Goal: Information Seeking & Learning: Stay updated

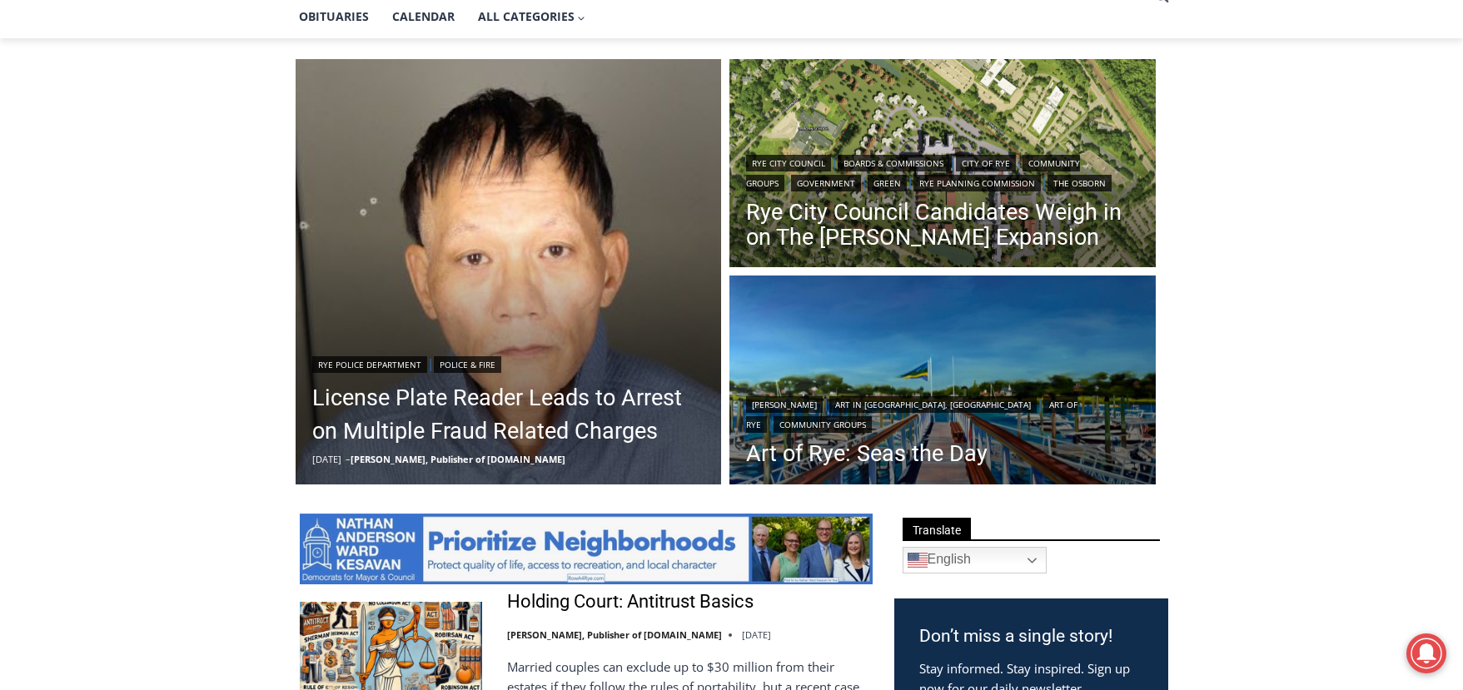
scroll to position [416, 0]
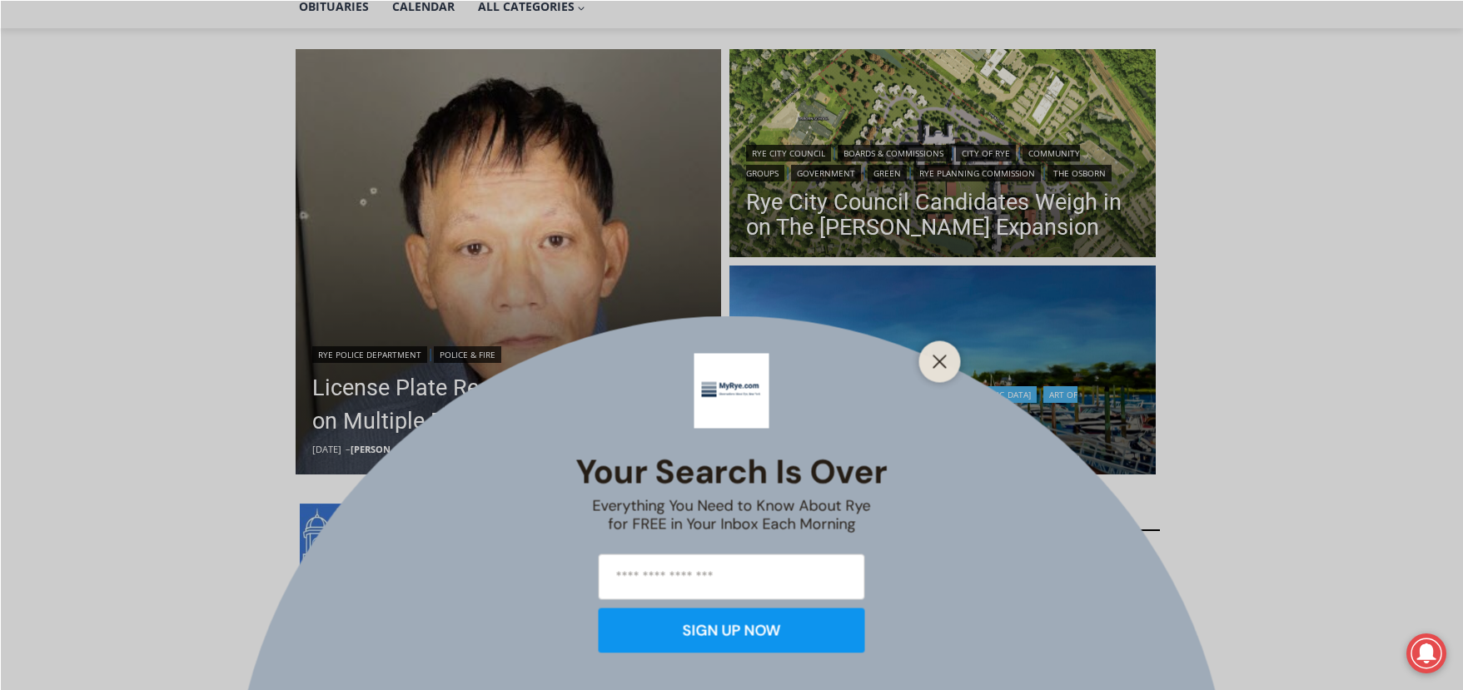
click at [950, 361] on button "Close" at bounding box center [940, 361] width 23 height 23
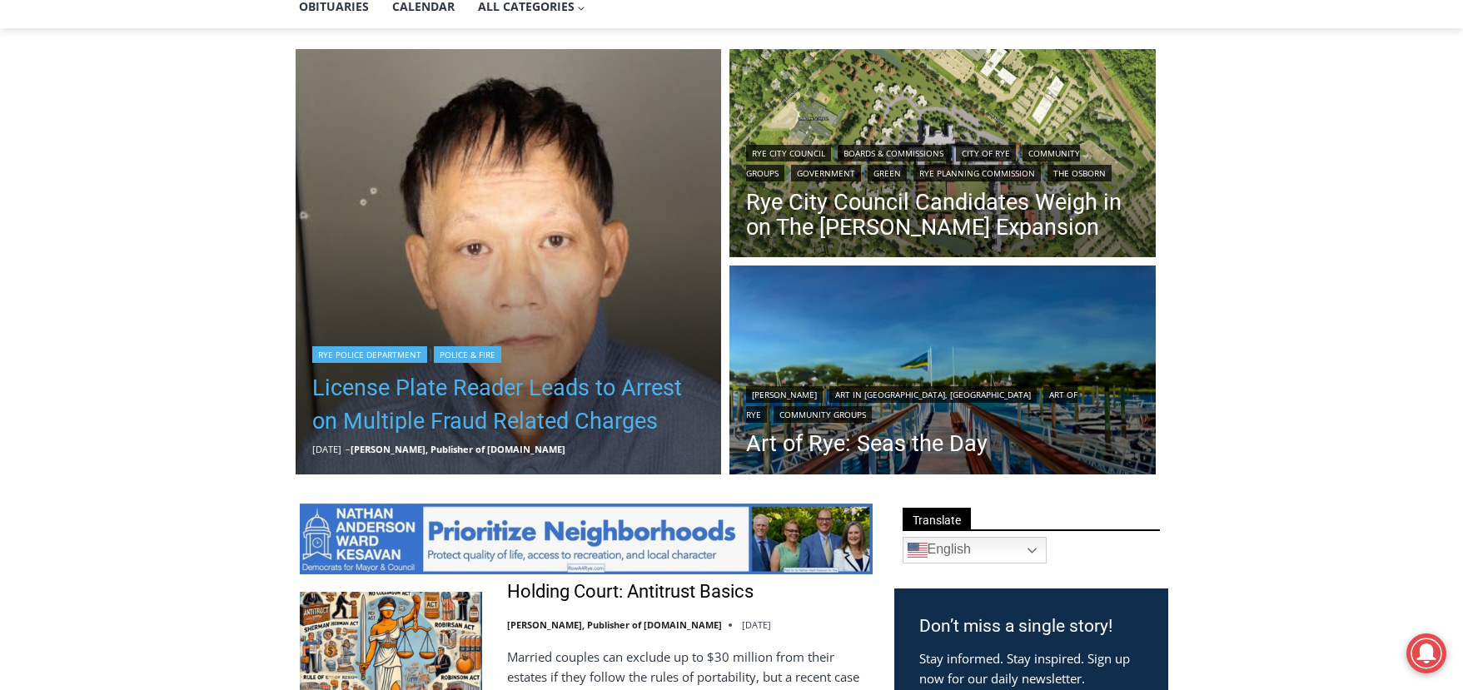
click at [549, 375] on link "License Plate Reader Leads to Arrest on Multiple Fraud Related Charges" at bounding box center [508, 404] width 393 height 67
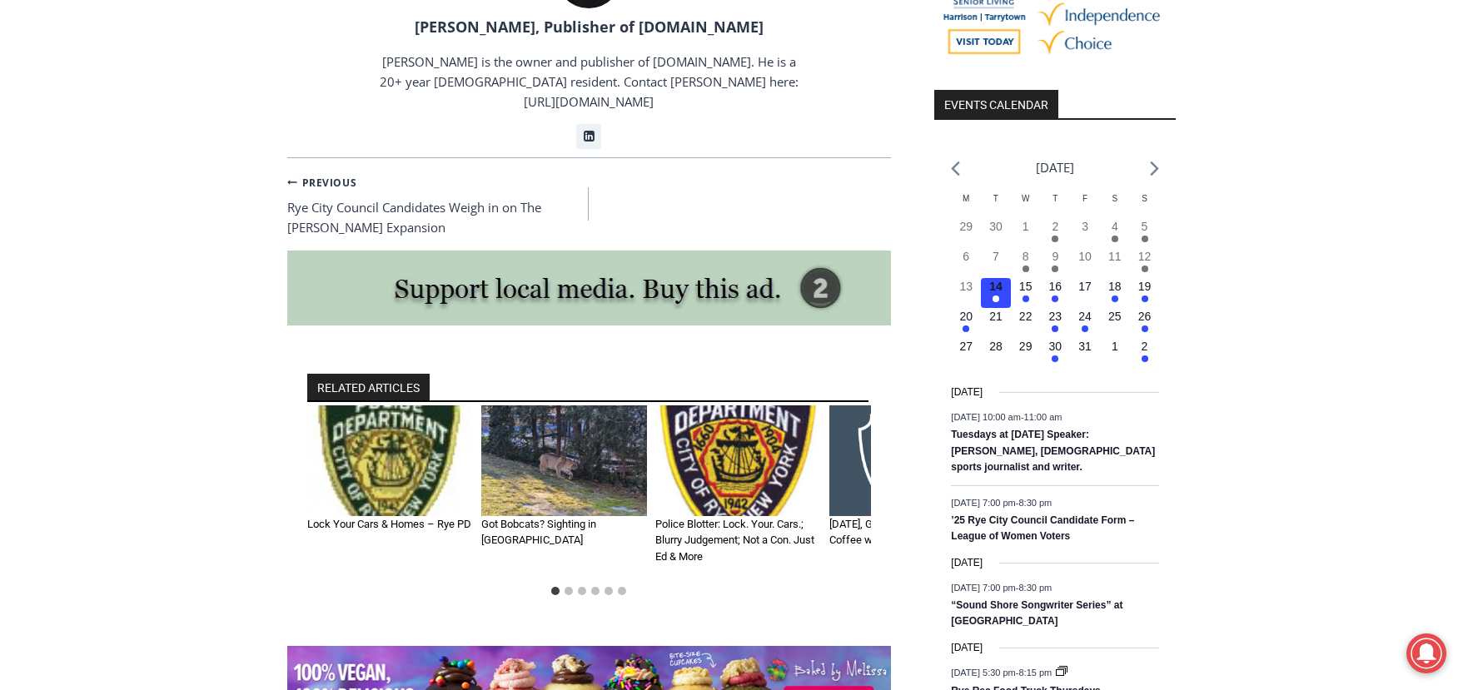
scroll to position [1832, 0]
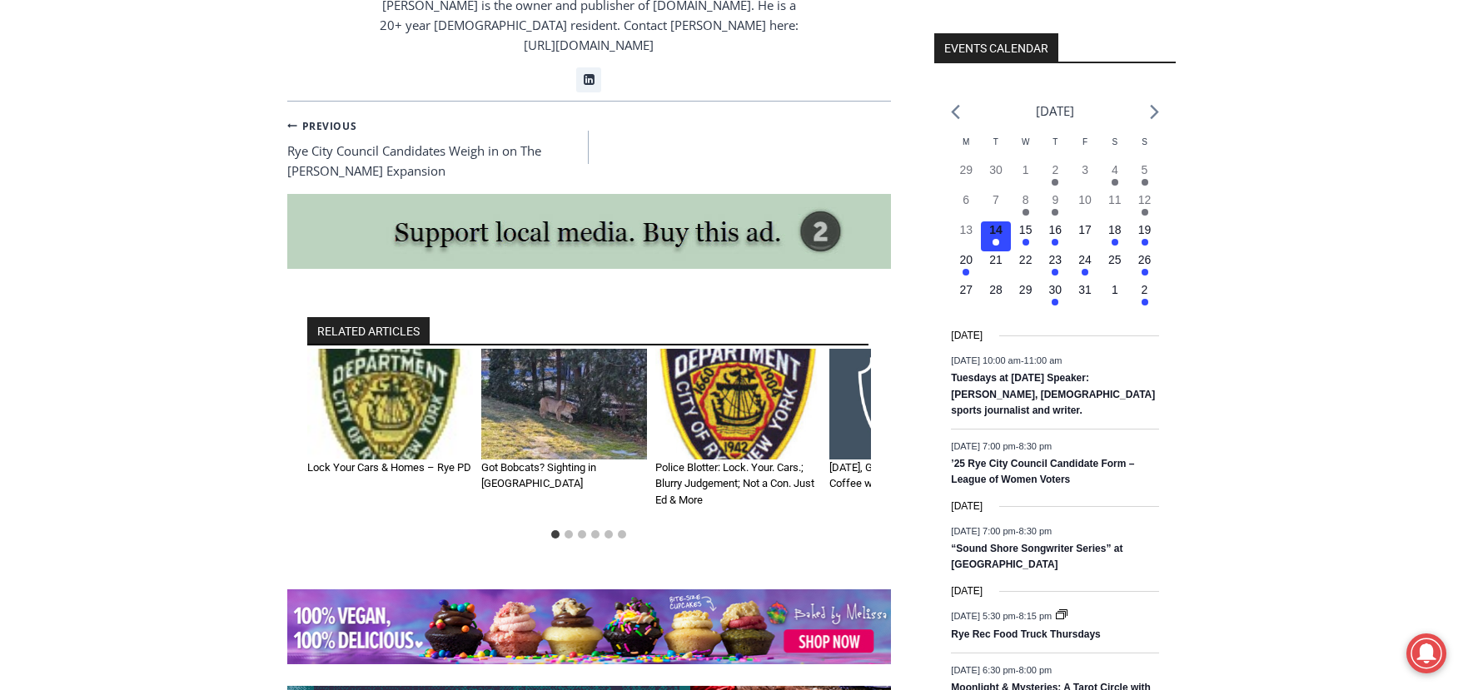
click at [546, 401] on img "2 of 6" at bounding box center [564, 404] width 166 height 111
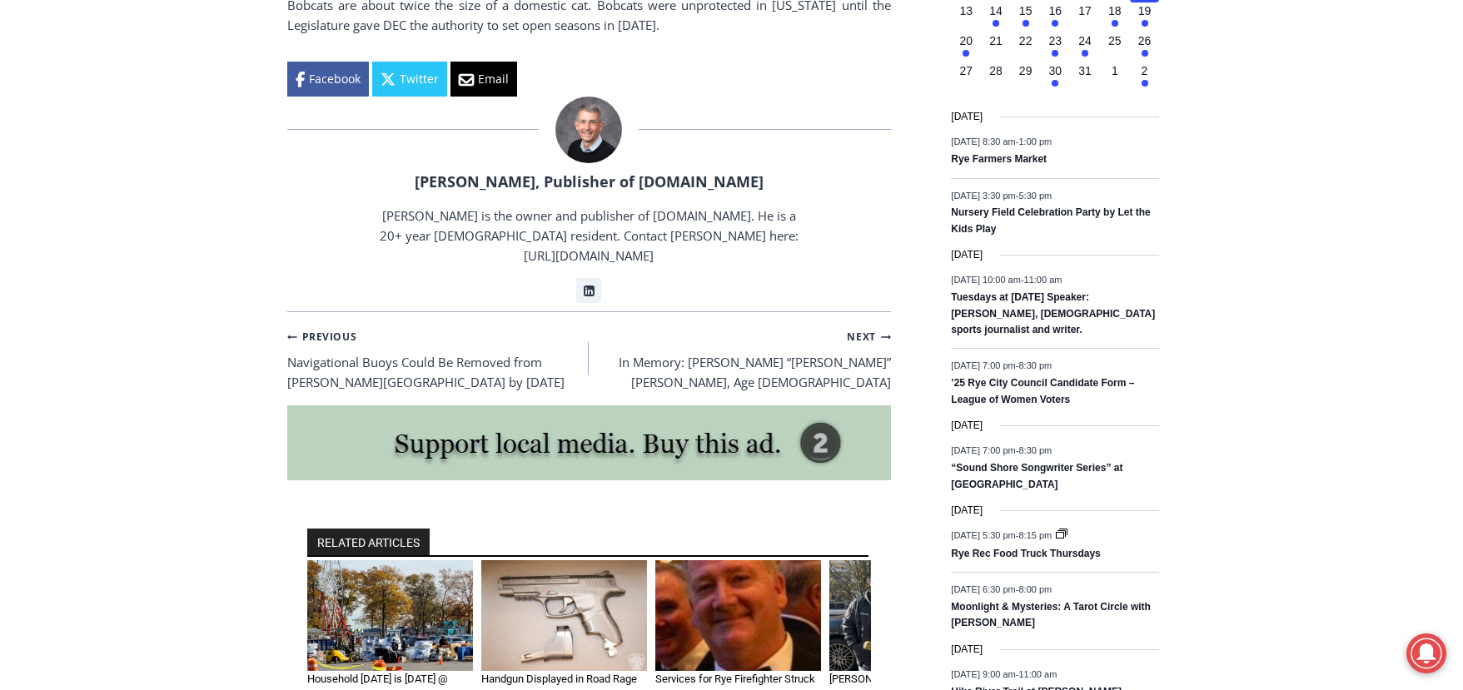
scroll to position [2136, 0]
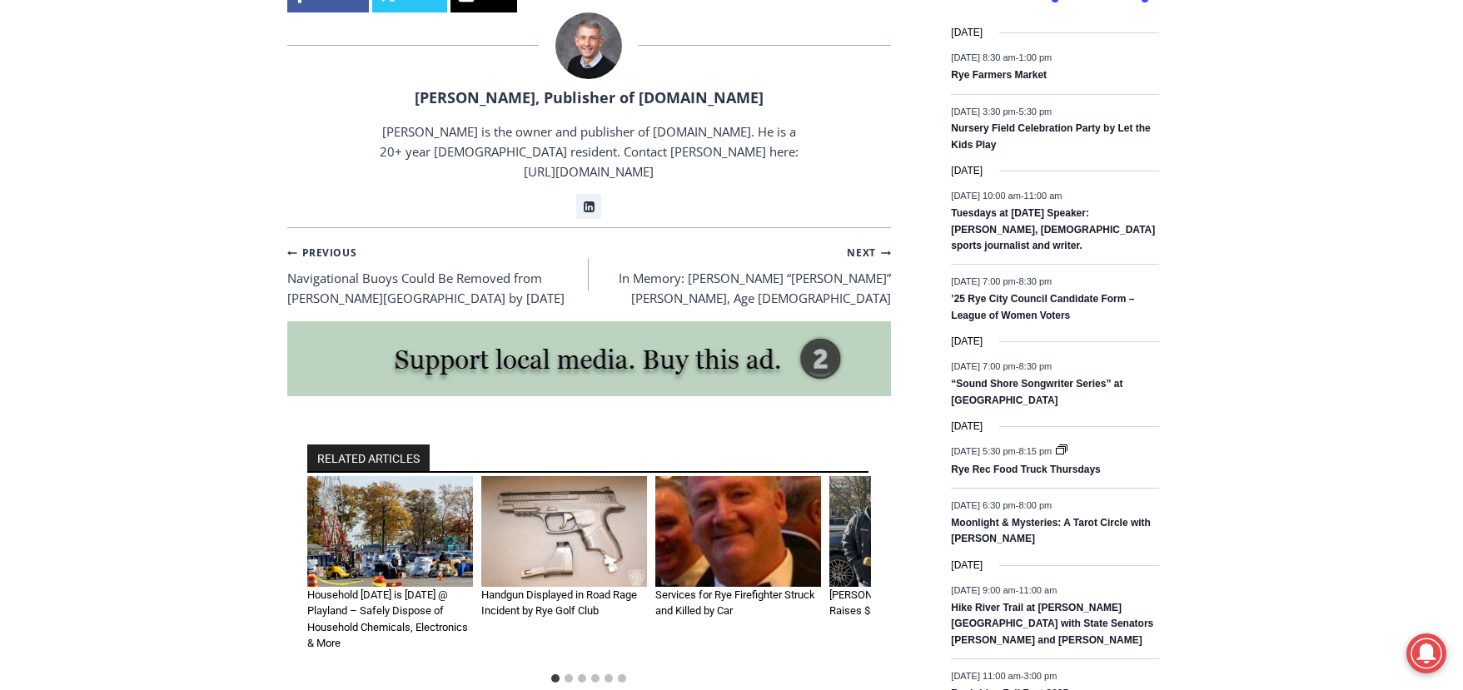
click at [566, 476] on img "2 of 6" at bounding box center [564, 531] width 166 height 111
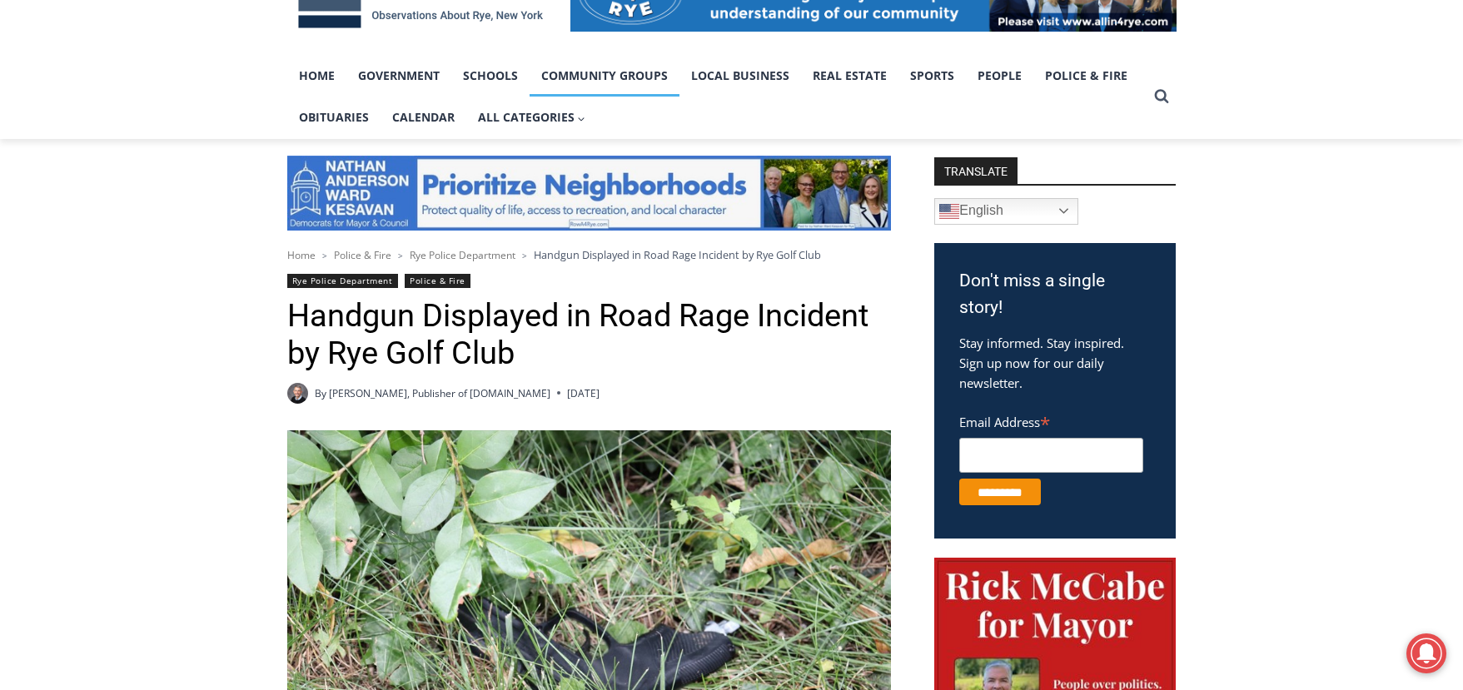
scroll to position [416, 0]
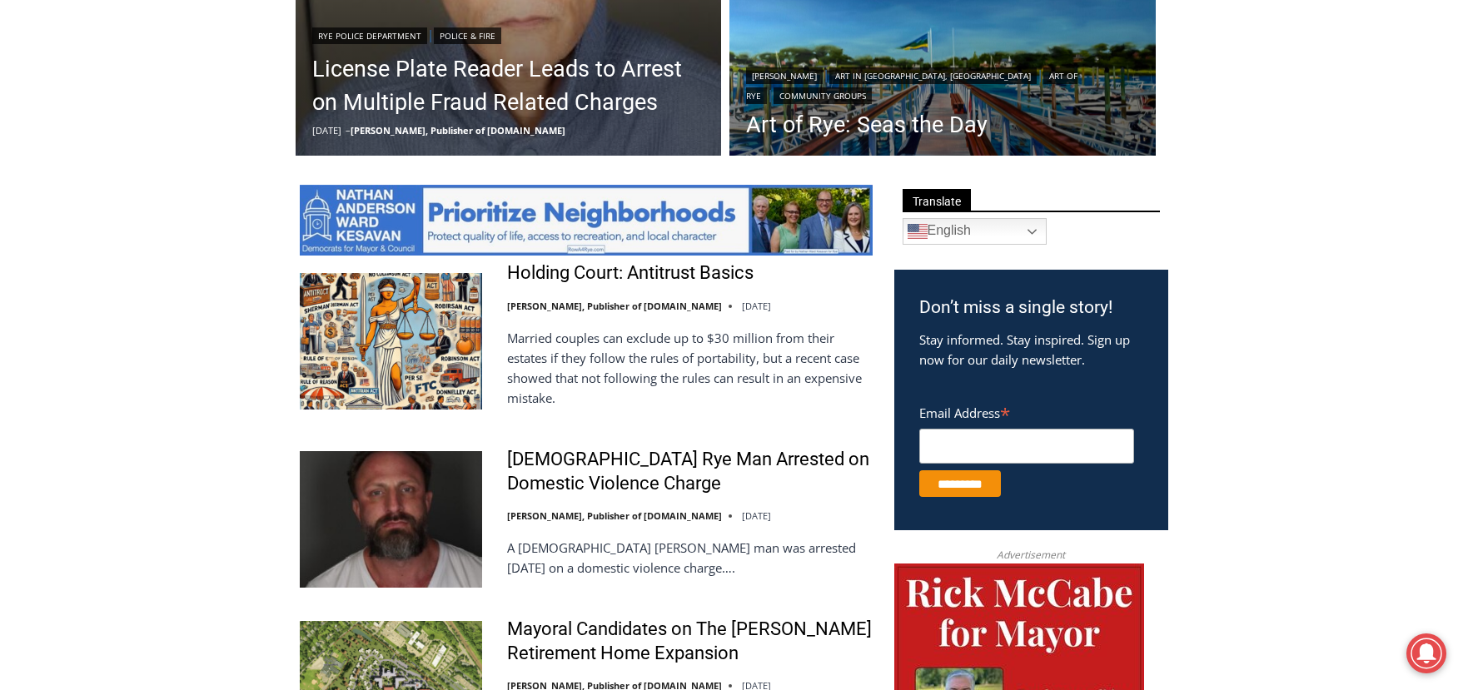
scroll to position [737, 0]
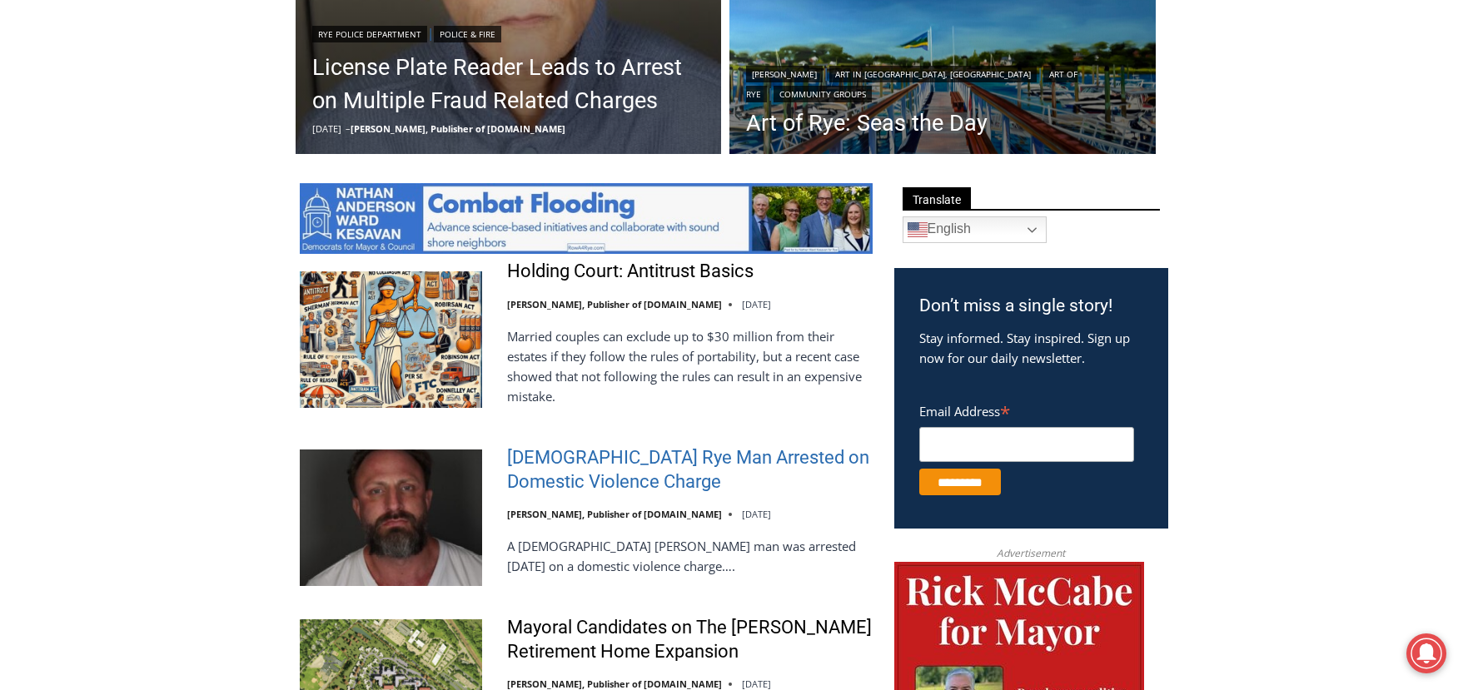
click at [567, 462] on link "[DEMOGRAPHIC_DATA] Rye Man Arrested on Domestic Violence Charge" at bounding box center [690, 469] width 366 height 47
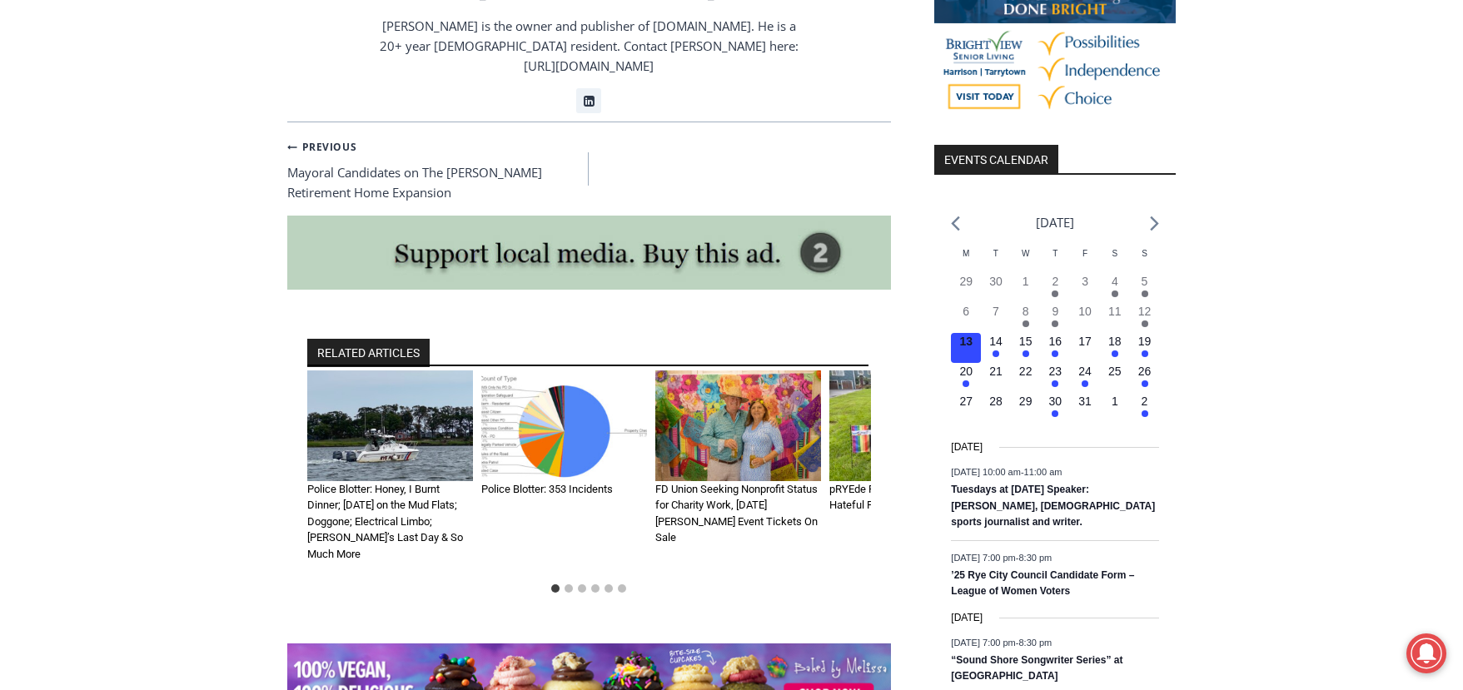
scroll to position [1749, 0]
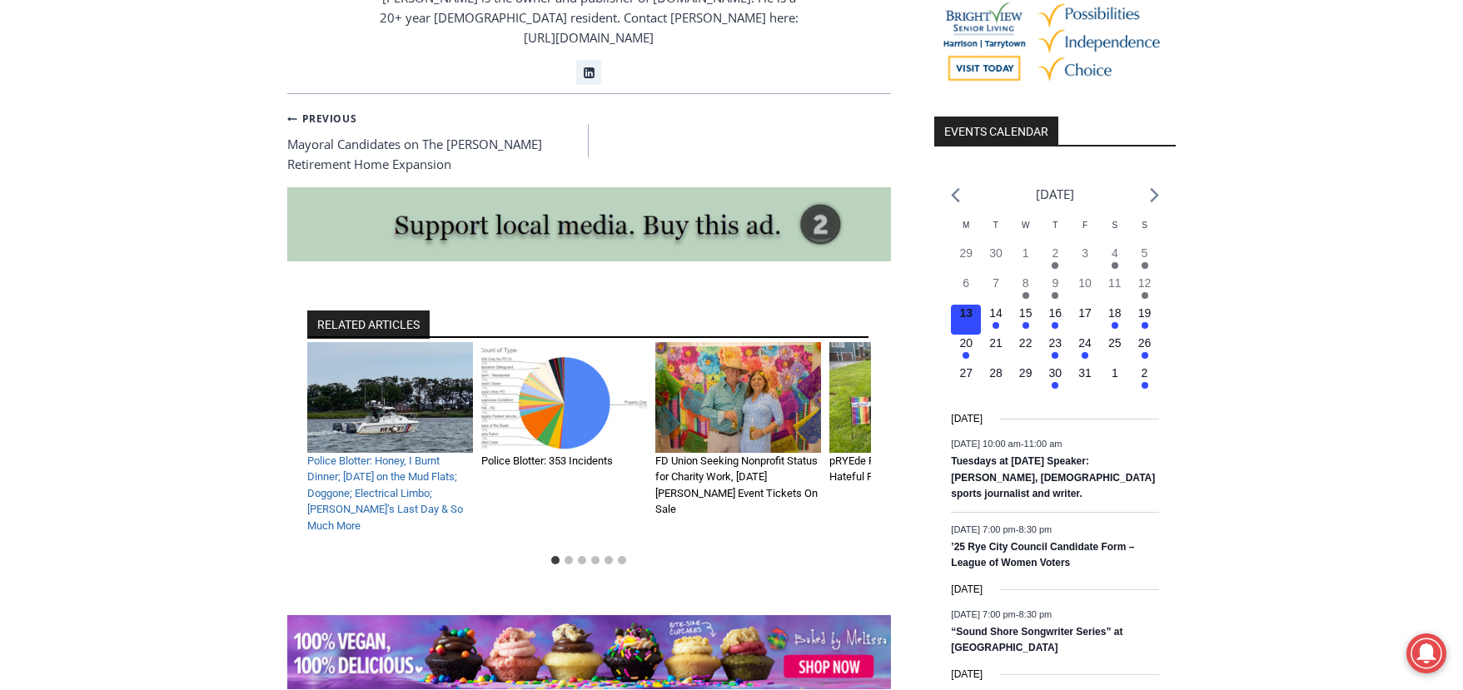
click at [407, 463] on link "Police Blotter: Honey, I Burnt Dinner; [DATE] on the Mud Flats; Doggone; Electr…" at bounding box center [385, 493] width 156 height 77
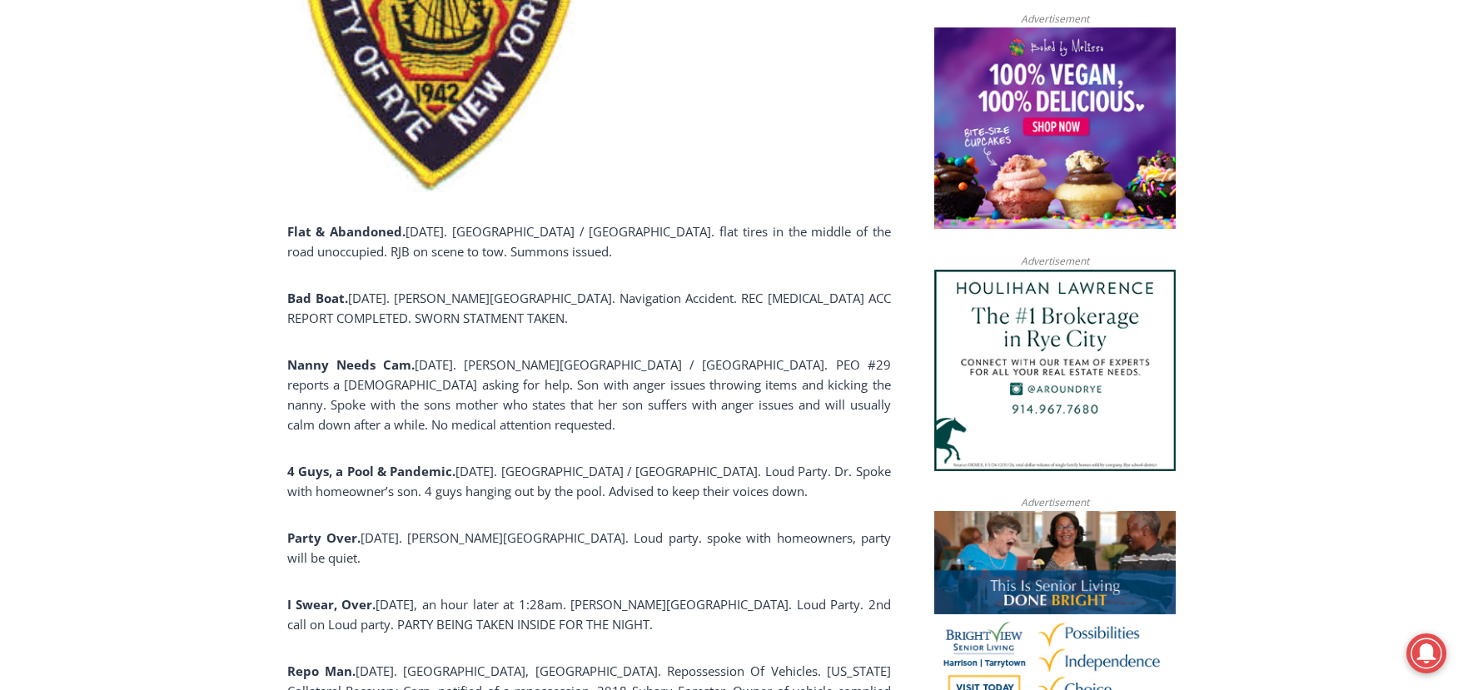
scroll to position [1166, 0]
